Goal: Task Accomplishment & Management: Complete application form

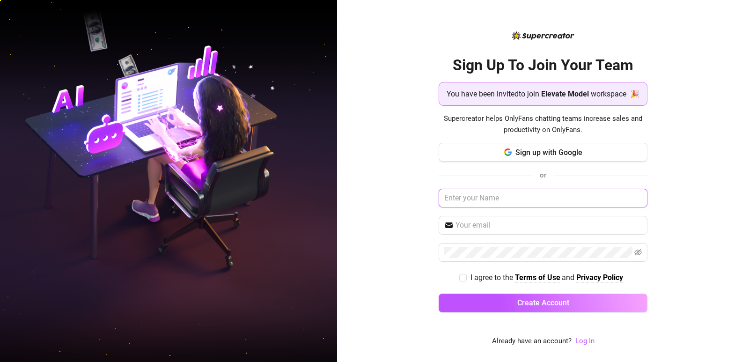
click at [458, 206] on input "text" at bounding box center [543, 198] width 209 height 19
click at [460, 205] on input "text" at bounding box center [543, 198] width 209 height 19
click at [302, 169] on img at bounding box center [168, 181] width 337 height 423
click at [477, 200] on input "text" at bounding box center [543, 198] width 209 height 19
type input "[EMAIL_ADDRESS][DOMAIN_NAME]"
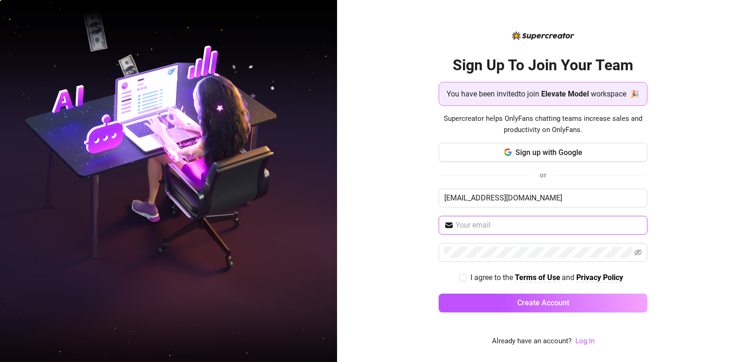
click at [480, 231] on input "text" at bounding box center [548, 224] width 186 height 11
drag, startPoint x: 542, startPoint y: 200, endPoint x: 437, endPoint y: 199, distance: 105.3
click at [437, 199] on div "Sign Up To Join Your Team You have been invited to join Elevate Model workspace…" at bounding box center [543, 181] width 412 height 362
click at [477, 229] on input "text" at bounding box center [548, 224] width 186 height 11
paste input "[EMAIL_ADDRESS][DOMAIN_NAME]"
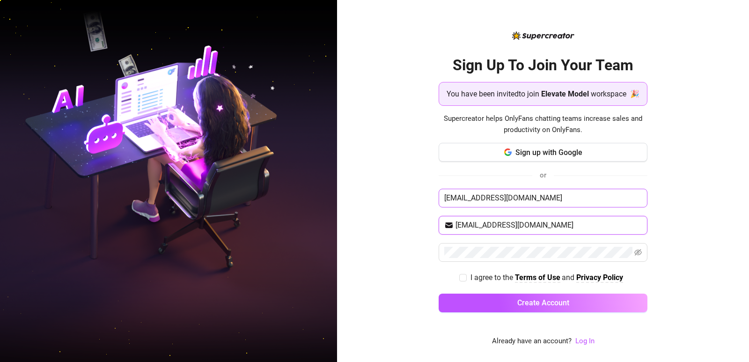
type input "[EMAIL_ADDRESS][DOMAIN_NAME]"
click at [538, 207] on input "[EMAIL_ADDRESS][DOMAIN_NAME]" at bounding box center [543, 198] width 209 height 19
type input "j"
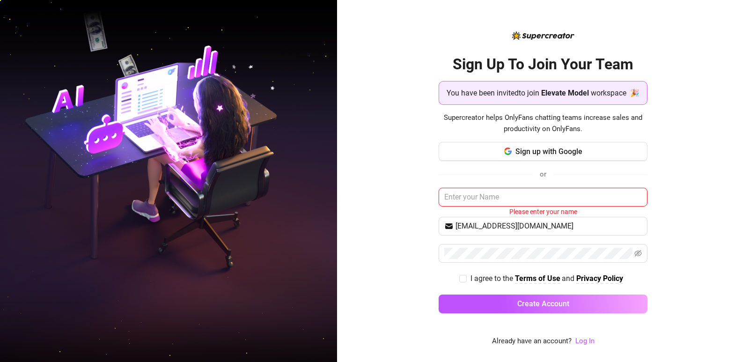
click at [534, 204] on input "text" at bounding box center [543, 197] width 209 height 19
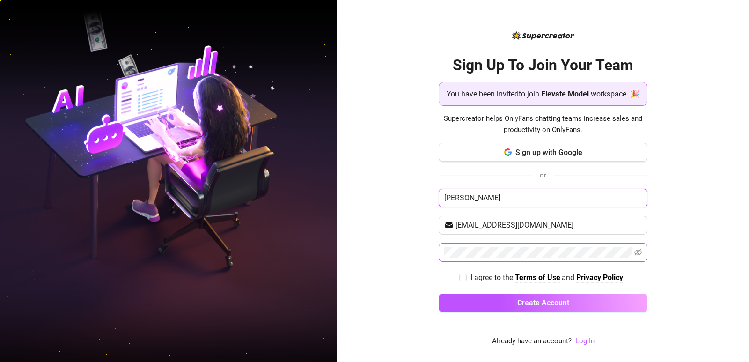
type input "[PERSON_NAME]"
click at [407, 301] on div "Sign Up To Join Your Team You have been invited to join Elevate Model workspace…" at bounding box center [543, 181] width 412 height 362
click at [640, 256] on icon "eye-invisible" at bounding box center [637, 252] width 7 height 7
click at [418, 295] on div "Sign Up To Join Your Team You have been invited to join Elevate Model workspace…" at bounding box center [543, 181] width 412 height 362
click at [459, 280] on input "I agree to the Terms of Use and Privacy Policy" at bounding box center [462, 277] width 7 height 7
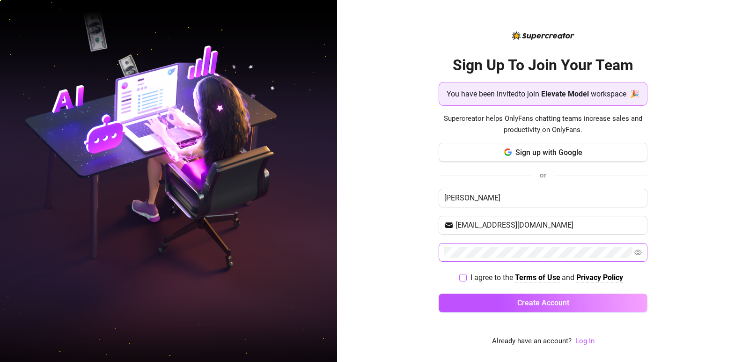
checkbox input "true"
